Goal: Navigation & Orientation: Find specific page/section

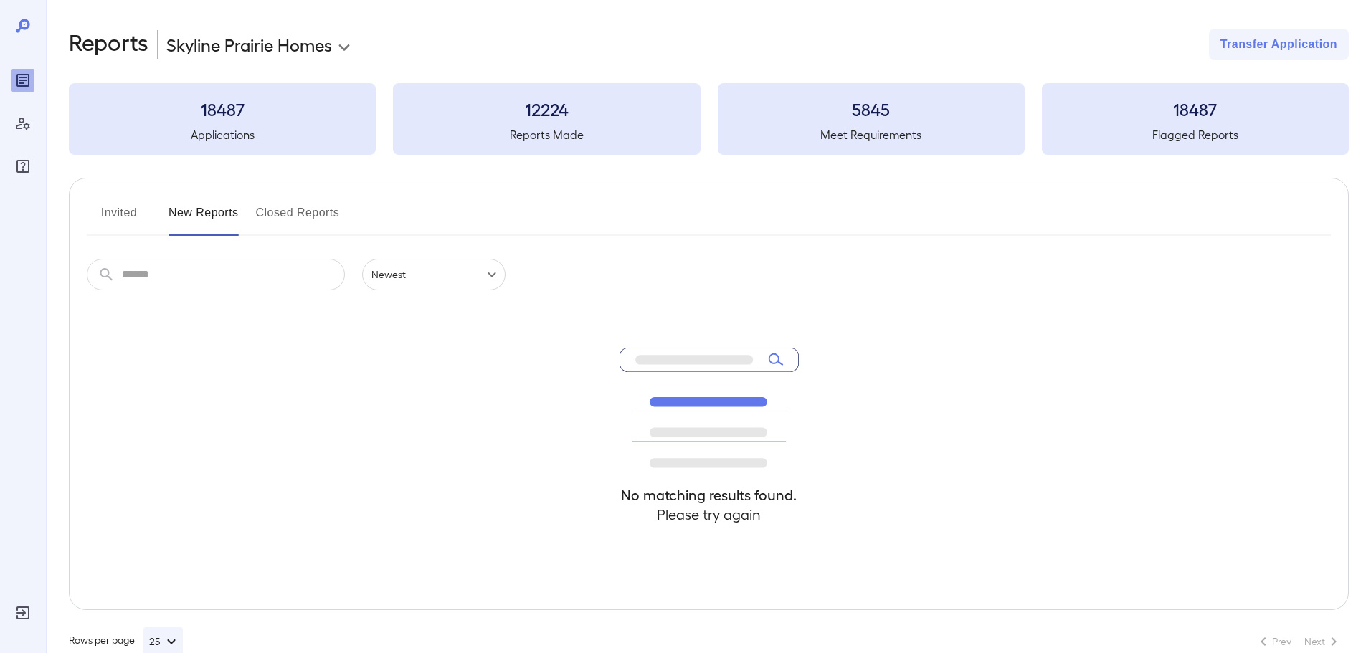
click at [106, 207] on button "Invited" at bounding box center [119, 219] width 65 height 34
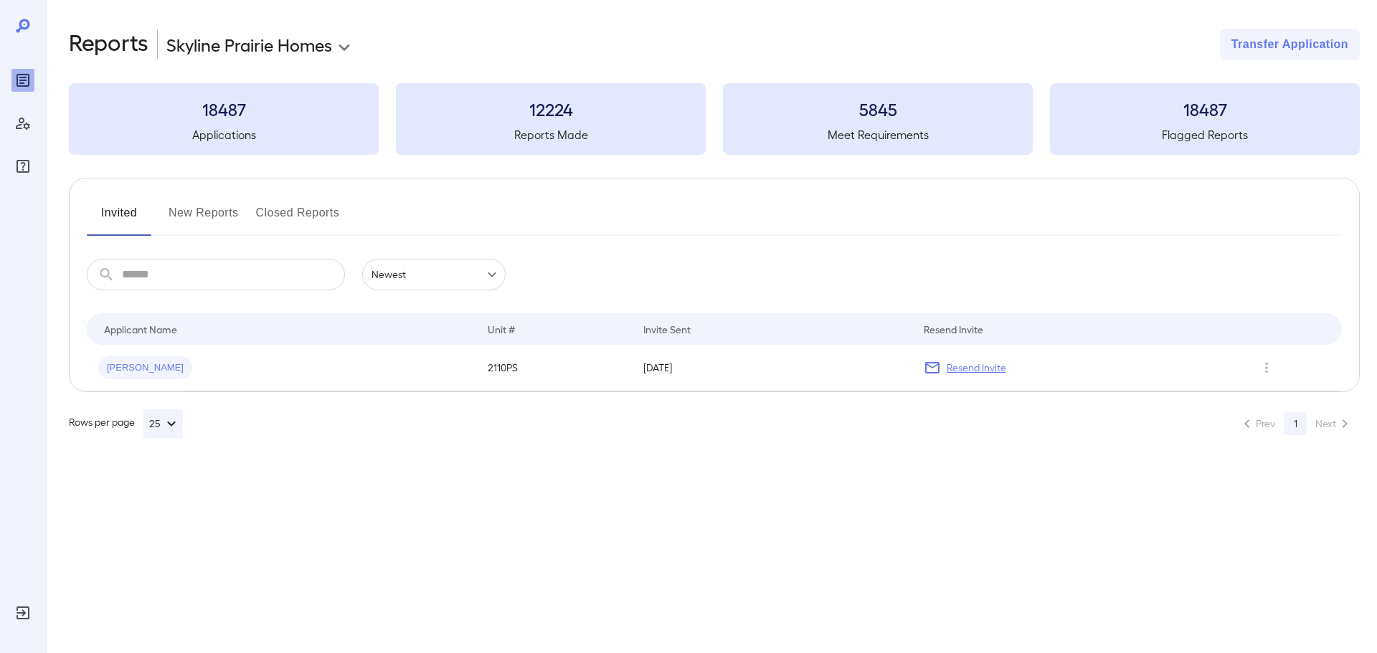
click at [193, 216] on button "New Reports" at bounding box center [204, 219] width 70 height 34
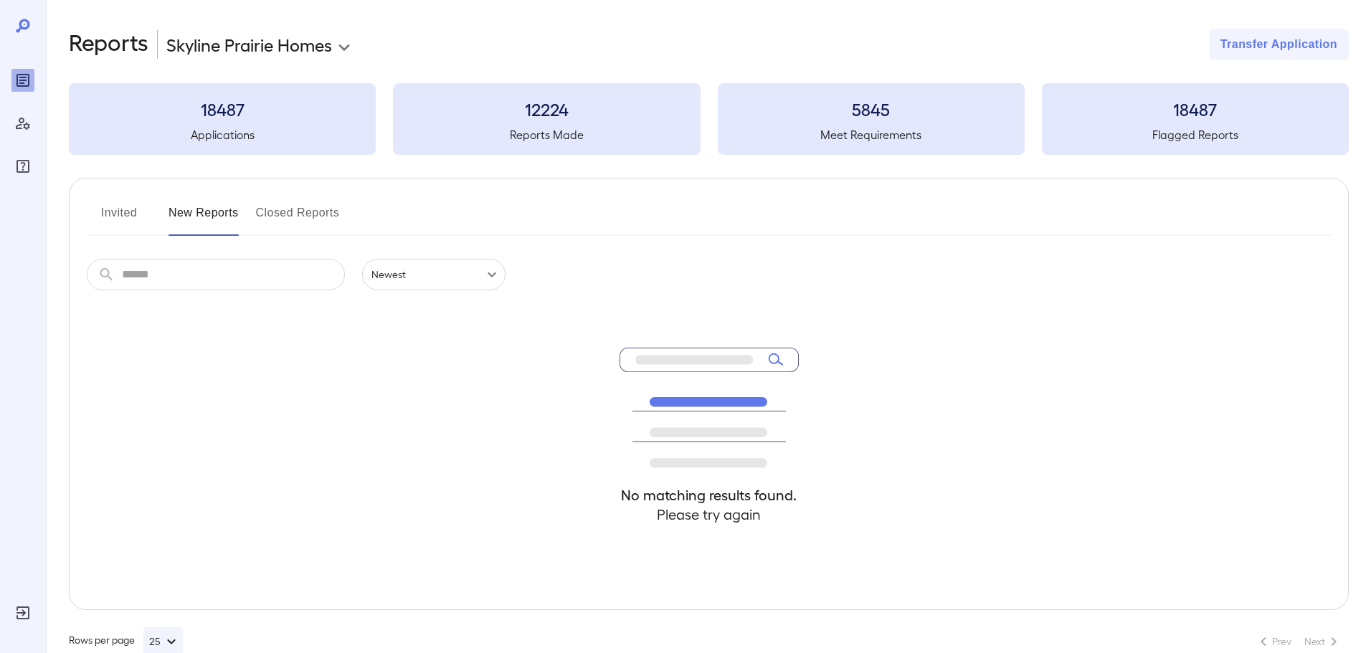
click at [105, 204] on button "Invited" at bounding box center [119, 219] width 65 height 34
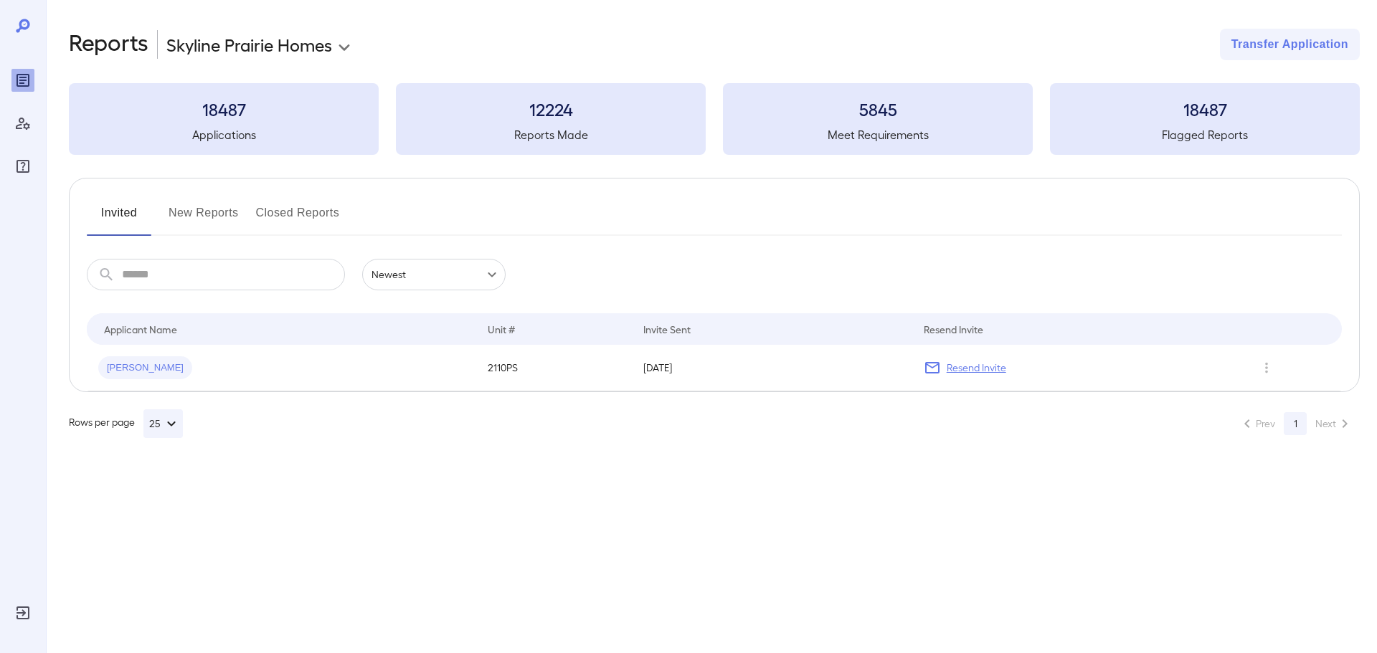
click at [325, 221] on button "Closed Reports" at bounding box center [298, 219] width 84 height 34
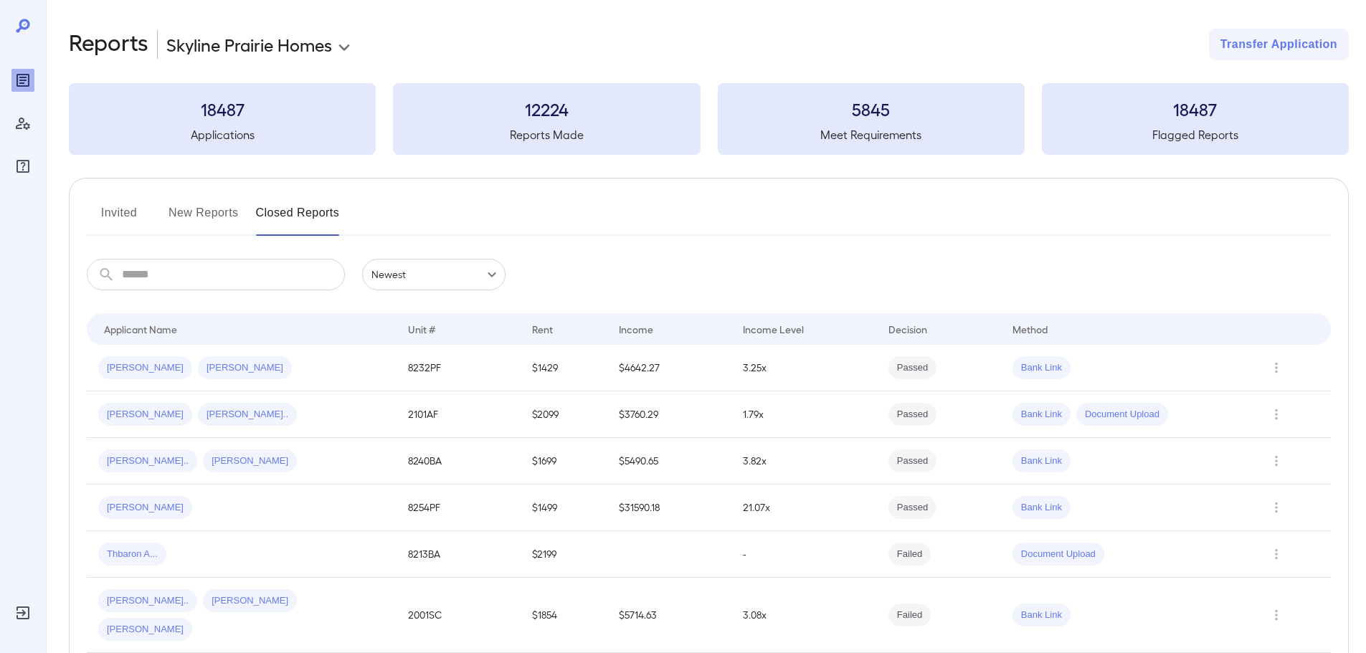
click at [211, 210] on button "New Reports" at bounding box center [204, 219] width 70 height 34
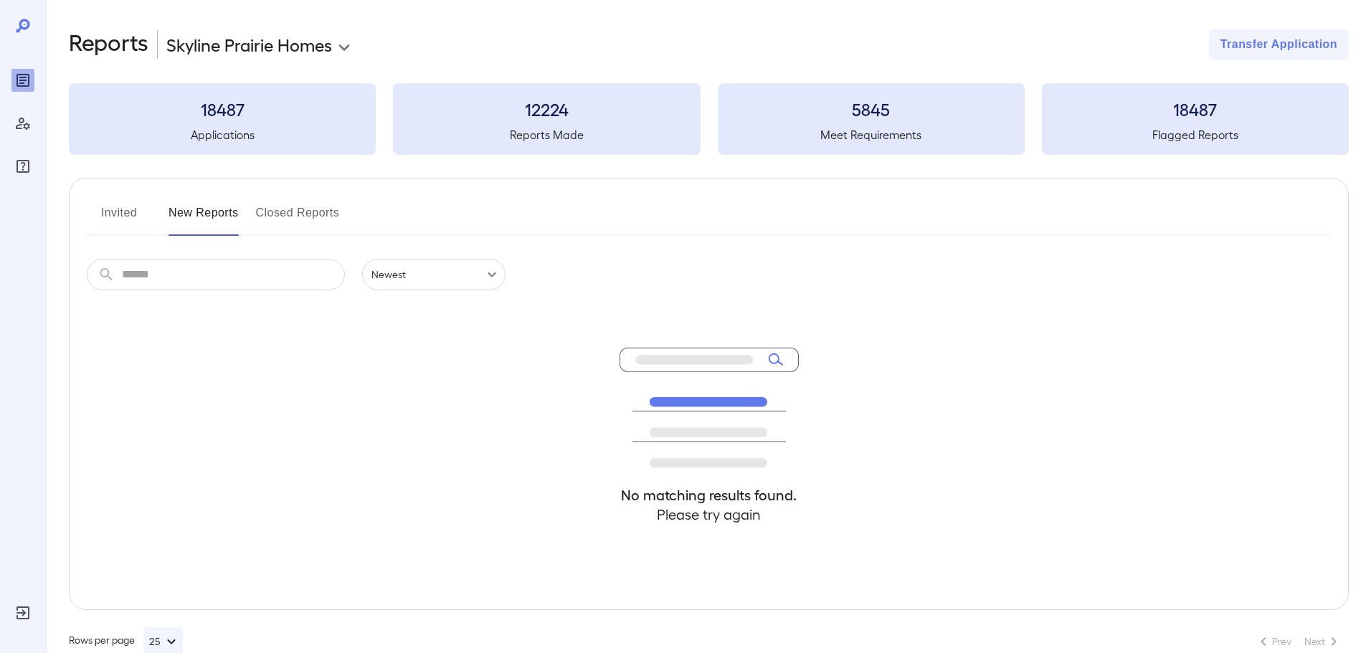
click at [134, 209] on button "Invited" at bounding box center [119, 219] width 65 height 34
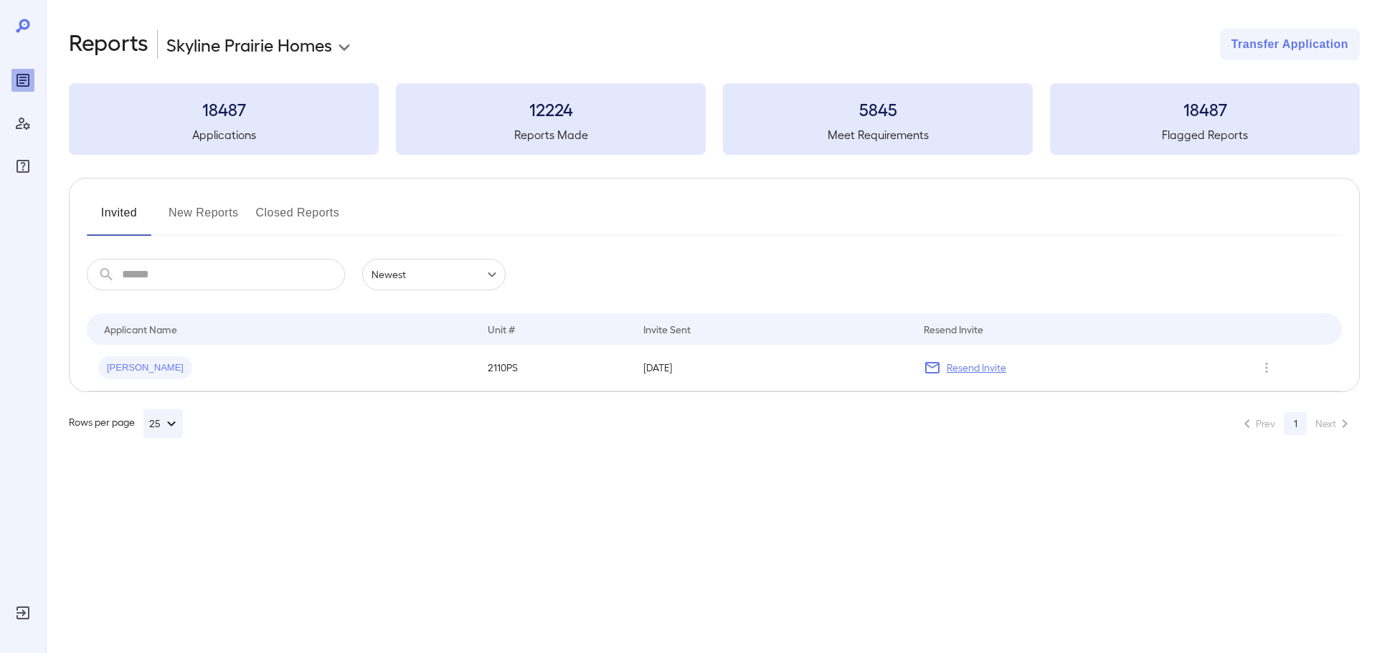
click at [212, 211] on button "New Reports" at bounding box center [204, 219] width 70 height 34
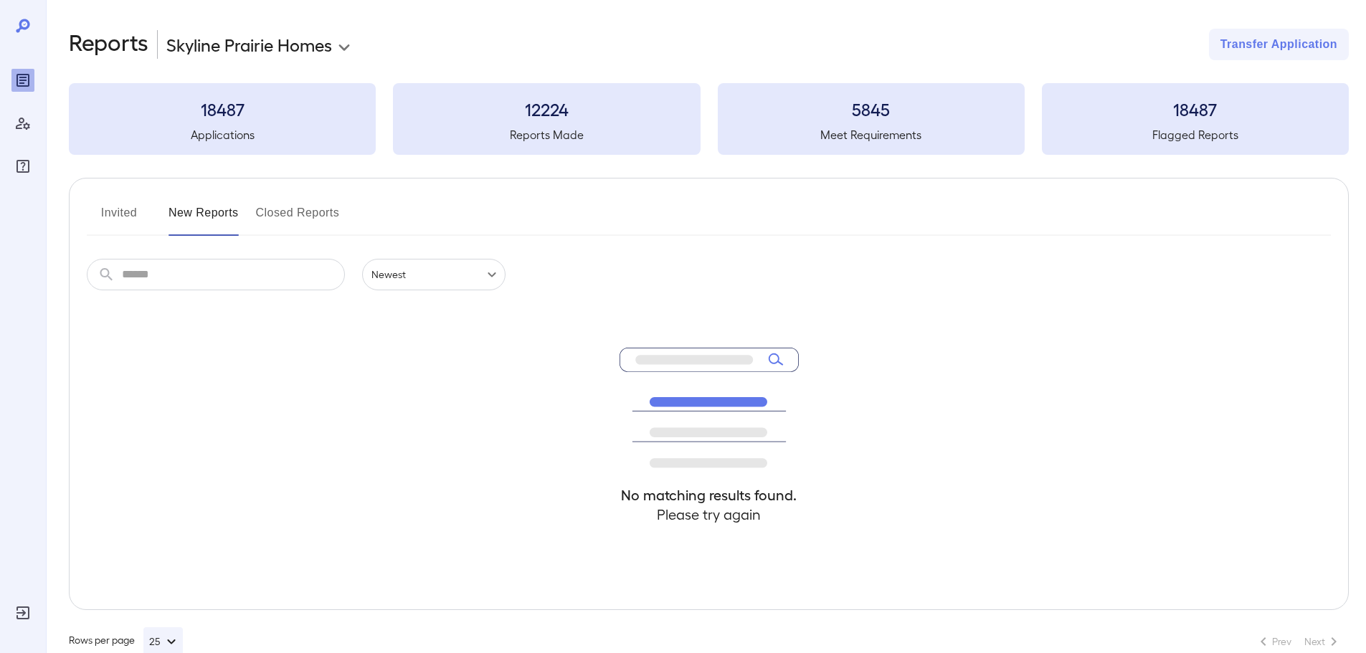
click at [84, 206] on div "Invited New Reports Closed Reports ​ ​ Newest ****** No matching results found.…" at bounding box center [709, 394] width 1280 height 432
click at [118, 211] on button "Invited" at bounding box center [119, 219] width 65 height 34
